Goal: Task Accomplishment & Management: Complete application form

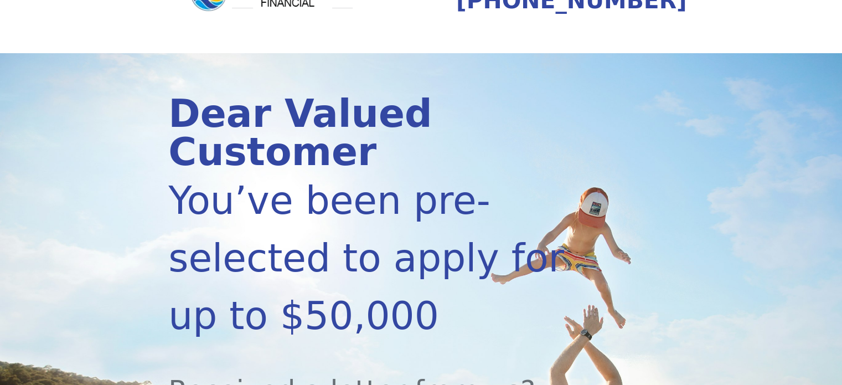
scroll to position [56, 0]
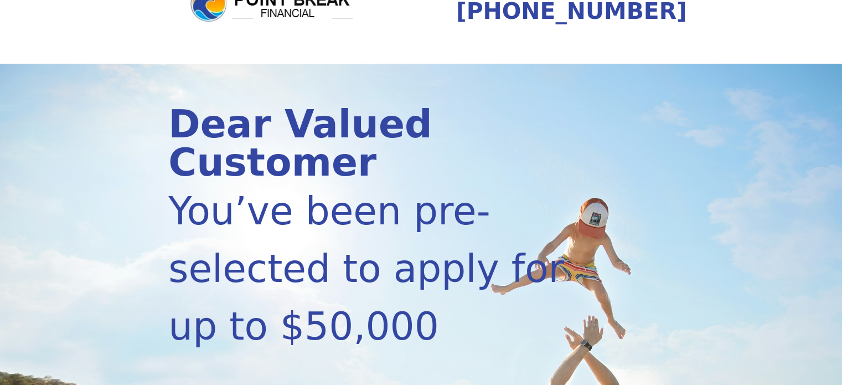
click at [611, 293] on div "Dear Valued Customer You’ve been pre-selected to apply for up to $50,000 Receiv…" at bounding box center [421, 387] width 506 height 646
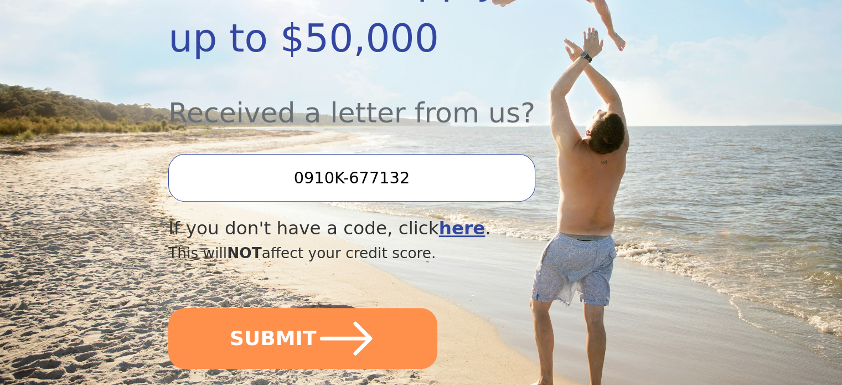
scroll to position [366, 0]
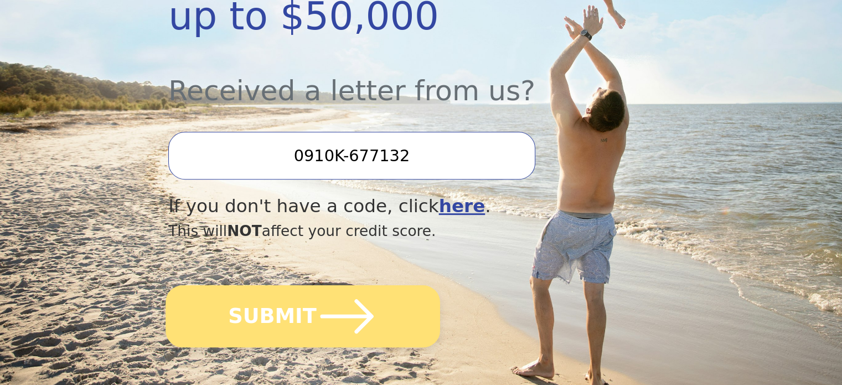
click at [370, 286] on icon "submit" at bounding box center [347, 316] width 61 height 61
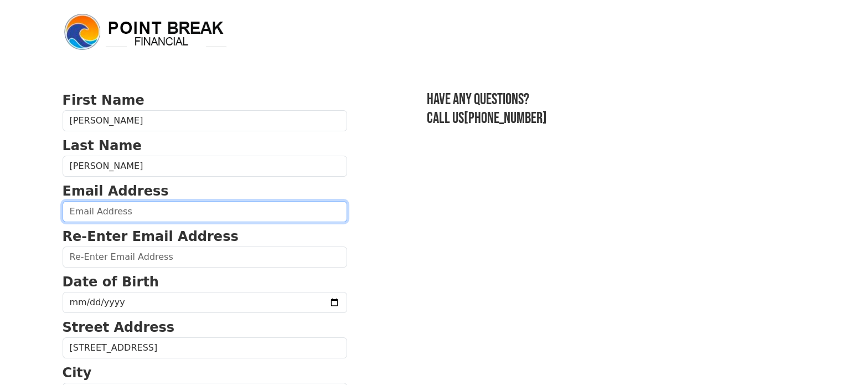
click at [121, 211] on input "email" at bounding box center [205, 211] width 285 height 21
type input "[EMAIL_ADDRESS][DOMAIN_NAME]"
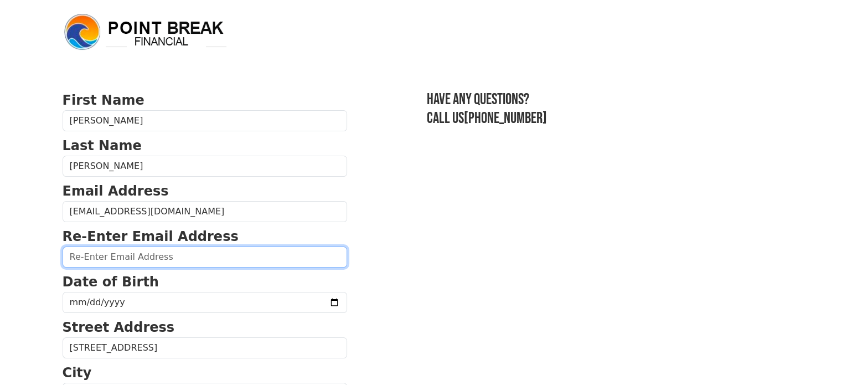
click at [97, 259] on input "email" at bounding box center [205, 256] width 285 height 21
type input "[EMAIL_ADDRESS][DOMAIN_NAME]"
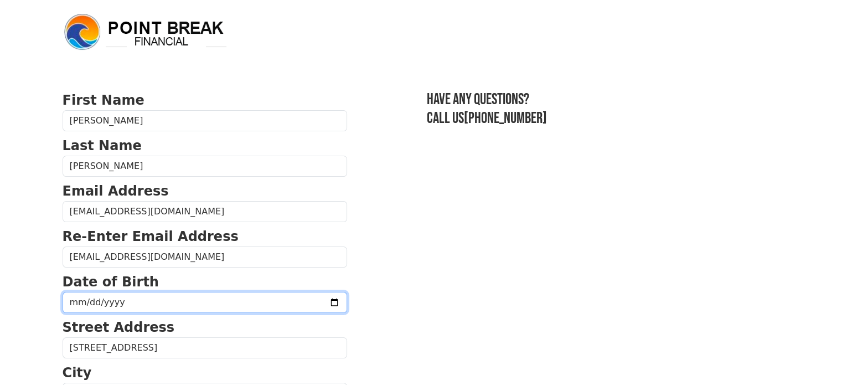
click at [87, 301] on input "date" at bounding box center [205, 302] width 285 height 21
type input "[DATE]"
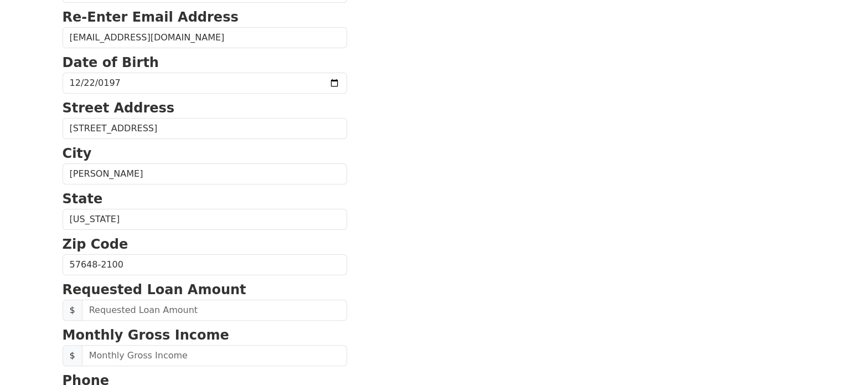
scroll to position [221, 0]
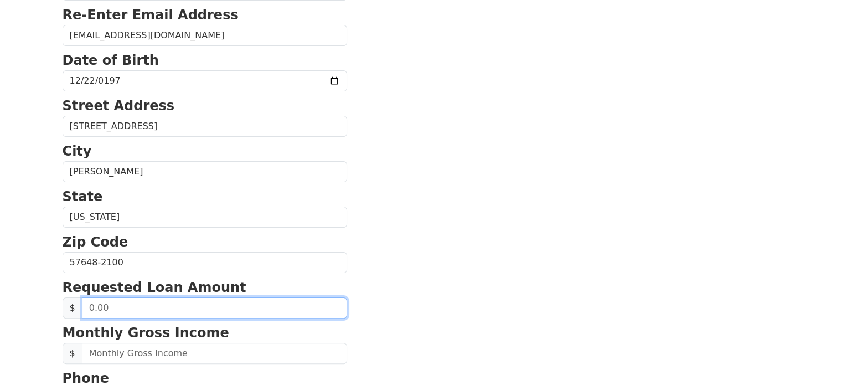
click at [122, 308] on input "text" at bounding box center [214, 307] width 265 height 21
type input "20,000.00"
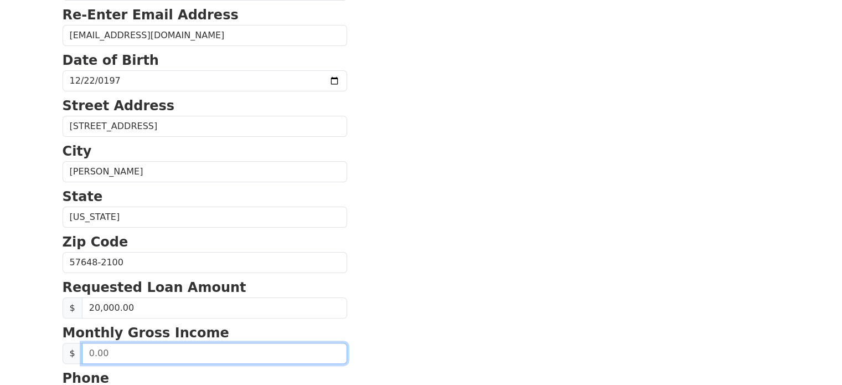
click at [118, 353] on input "text" at bounding box center [214, 353] width 265 height 21
type input "3.00"
type input "3,990.07"
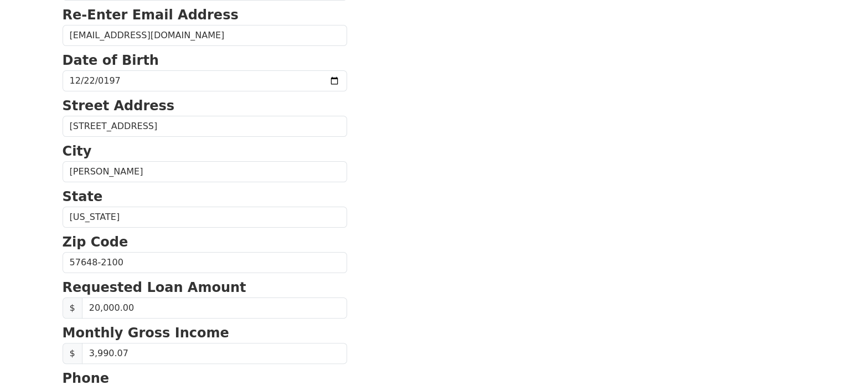
click at [380, 316] on section "First Name [PERSON_NAME] Last Name [PERSON_NAME] Email Address [EMAIL_ADDRESS][…" at bounding box center [422, 264] width 718 height 790
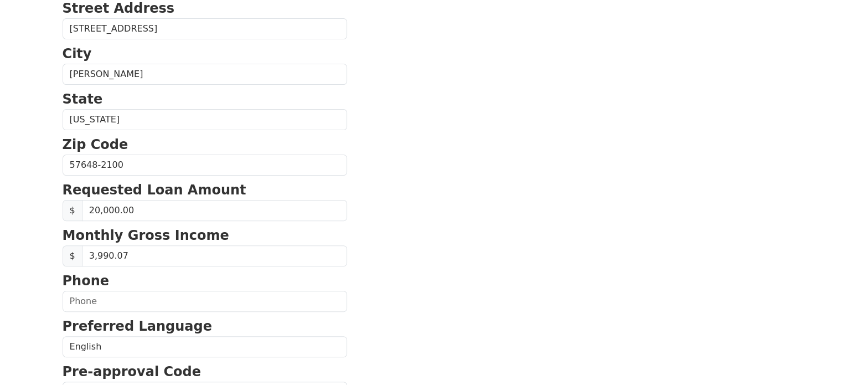
scroll to position [332, 0]
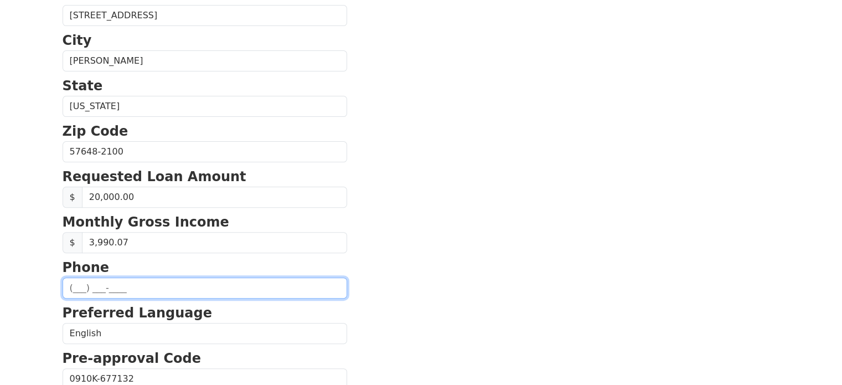
click at [90, 290] on input "text" at bounding box center [205, 287] width 285 height 21
type input "[PHONE_NUMBER]"
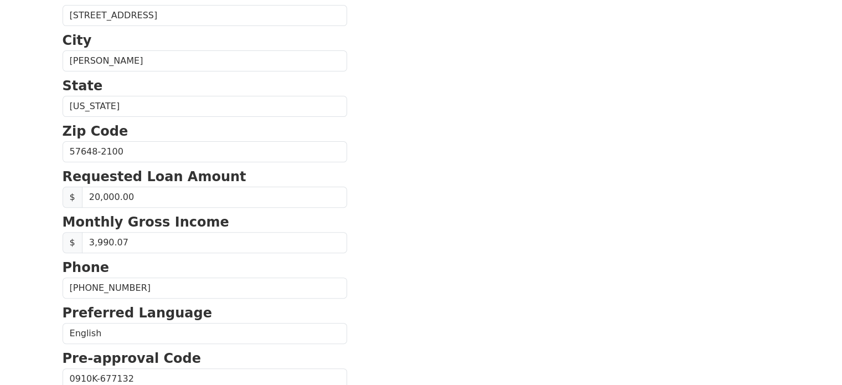
click at [442, 295] on section "First Name [PERSON_NAME] Last Name [PERSON_NAME] Email Address [EMAIL_ADDRESS][…" at bounding box center [422, 153] width 718 height 790
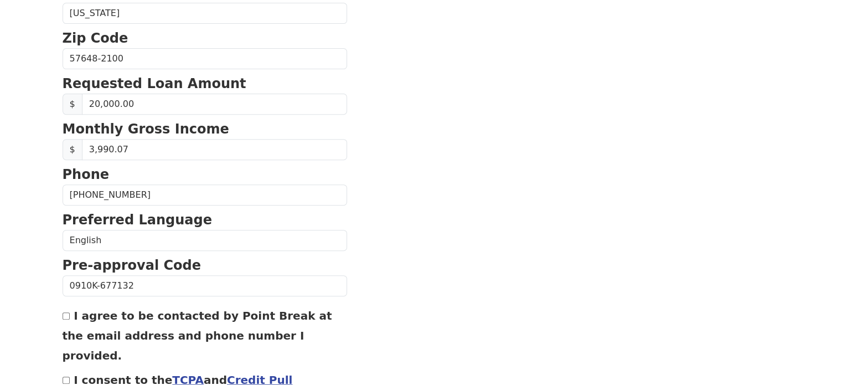
scroll to position [443, 0]
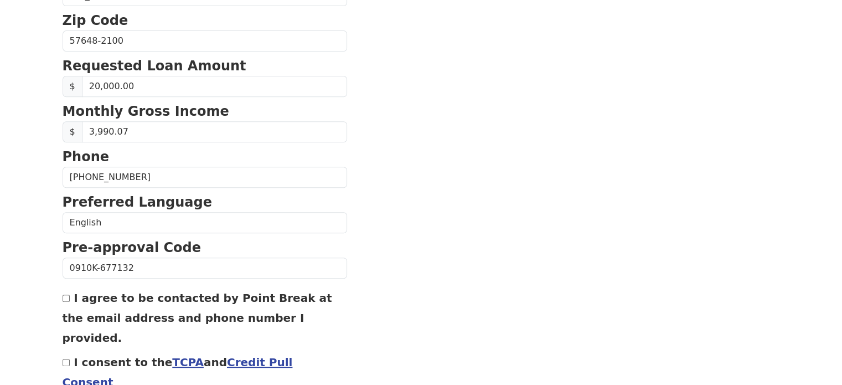
click at [66, 297] on input "I agree to be contacted by Point Break at the email address and phone number I …" at bounding box center [66, 298] width 7 height 7
checkbox input "true"
click at [65, 359] on input "I consent to the TCPA and Credit Pull Consent" at bounding box center [66, 362] width 7 height 7
checkbox input "true"
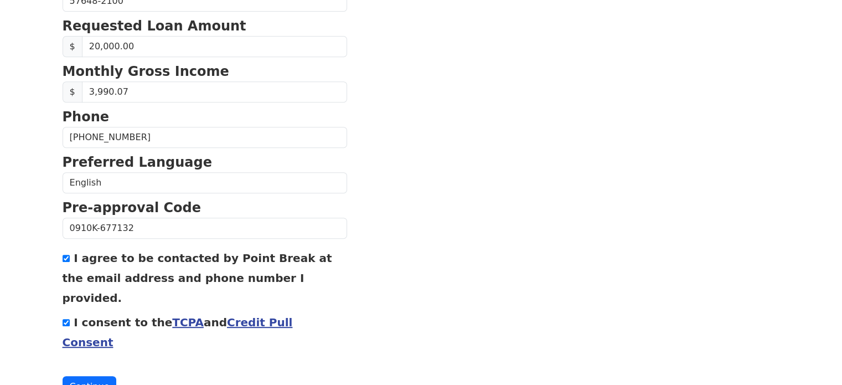
scroll to position [493, 0]
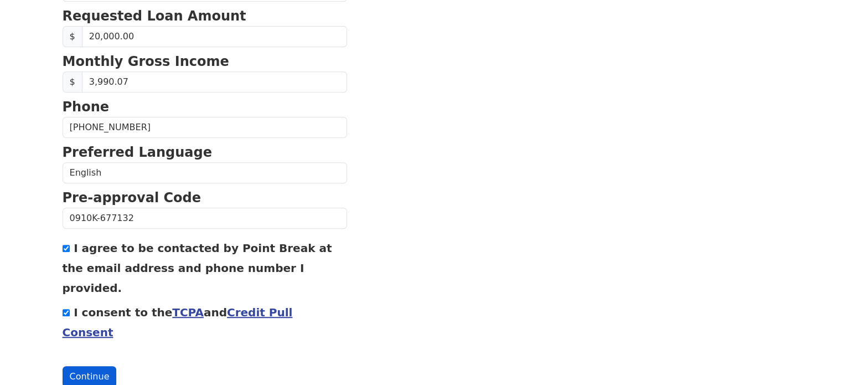
click at [96, 366] on button "Continue" at bounding box center [90, 376] width 54 height 21
